Goal: Information Seeking & Learning: Find specific fact

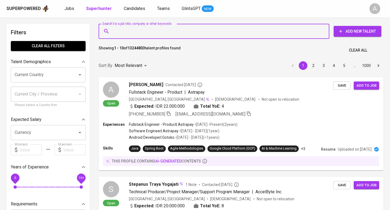
type input "/"
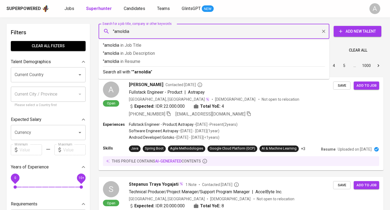
type input ""arnoldia""
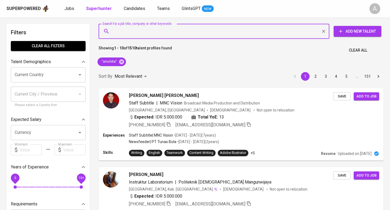
click at [352, 51] on span "Clear All" at bounding box center [357, 50] width 18 height 7
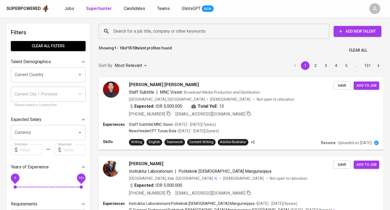
click at [166, 33] on input "Search for a job title, company or other keywords" at bounding box center [215, 31] width 207 height 10
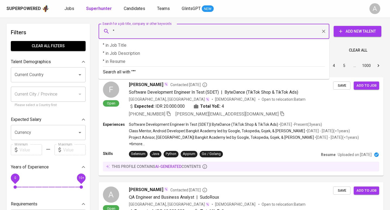
paste input "Hana Nur syifaHana Nur syifa • 2nd2nd Human Resource Enthusiast|Recruitment Spe…"
type input ""Hana Nur syifaHana Nur syifa • 2nd2nd Human Resource Enthusiast|Recruitment Sp…"
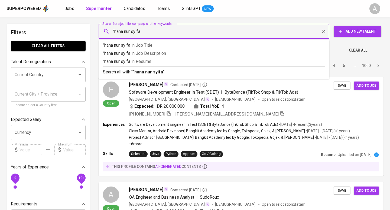
type input ""hana nur syifa""
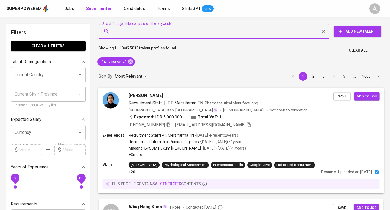
click at [170, 124] on icon "button" at bounding box center [168, 124] width 5 height 5
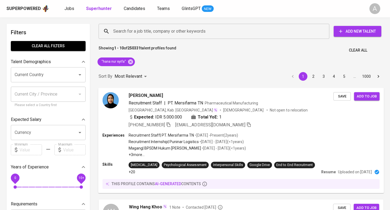
click at [362, 48] on span "Clear All" at bounding box center [357, 50] width 18 height 7
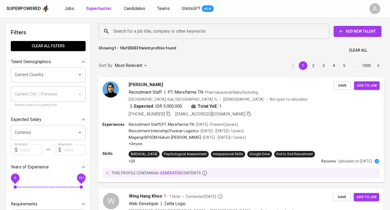
click at [162, 34] on input "Search for a job title, company or other keywords" at bounding box center [215, 31] width 207 height 10
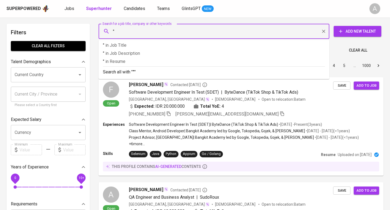
paste input "[PERSON_NAME]"
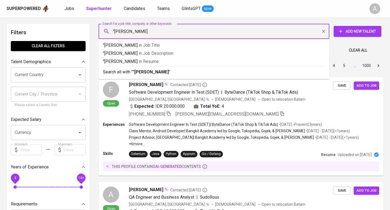
type input ""[PERSON_NAME]""
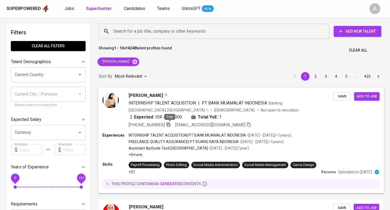
click at [171, 125] on icon "button" at bounding box center [168, 124] width 5 height 5
